Goal: Communication & Community: Answer question/provide support

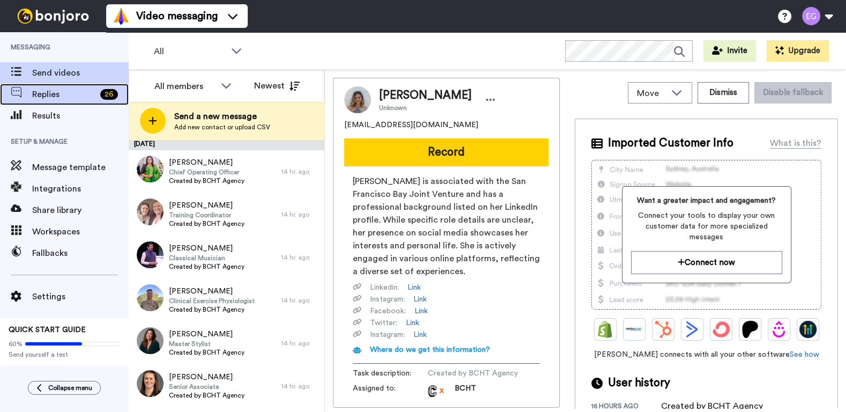
click at [73, 92] on span "Replies" at bounding box center [64, 94] width 64 height 13
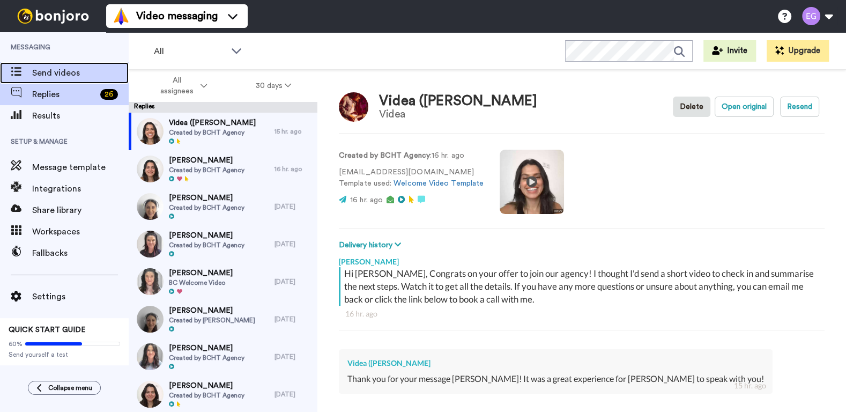
click at [75, 75] on span "Send videos" at bounding box center [80, 73] width 97 height 13
